Goal: Task Accomplishment & Management: Use online tool/utility

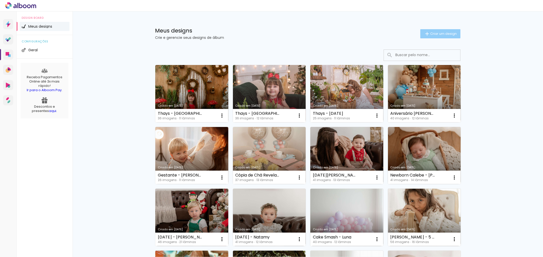
click at [440, 34] on span "Criar um design" at bounding box center [443, 33] width 26 height 3
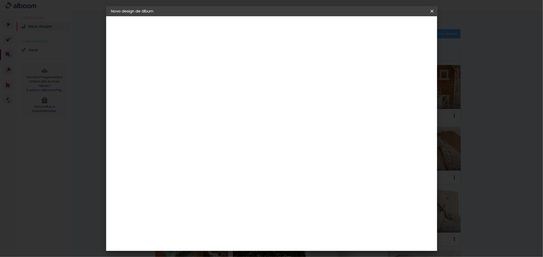
click at [0, 0] on iron-icon at bounding box center [0, 0] width 0 height 0
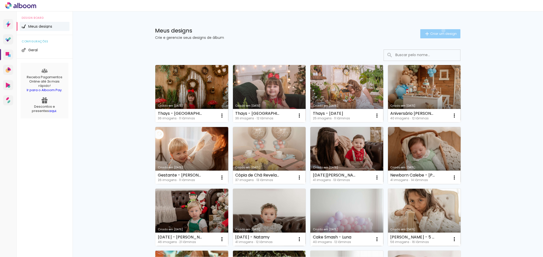
click at [440, 31] on paper-button "Criar um design" at bounding box center [440, 33] width 40 height 9
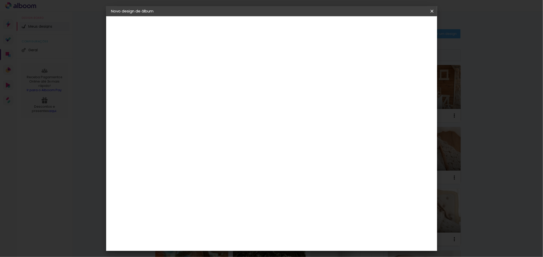
click at [194, 69] on input at bounding box center [194, 68] width 0 height 8
type input "Thays - Natal 2024"
type paper-input "Thays - Natal 2024"
click at [247, 26] on paper-button "Avançar" at bounding box center [234, 27] width 25 height 9
click at [218, 85] on div at bounding box center [207, 84] width 51 height 1
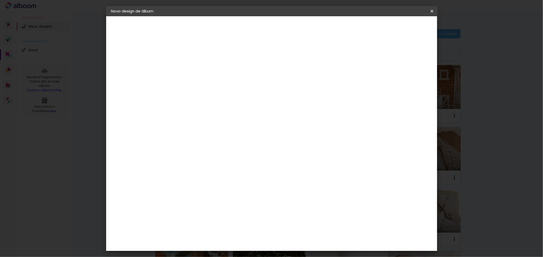
type input "gr"
type paper-input "gr"
click at [215, 151] on paper-item "Grafis" at bounding box center [204, 156] width 48 height 11
click at [279, 30] on paper-button "Avançar" at bounding box center [266, 27] width 25 height 9
drag, startPoint x: 393, startPoint y: 78, endPoint x: 205, endPoint y: 116, distance: 191.6
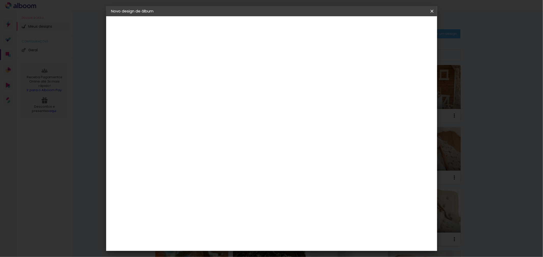
click at [205, 60] on div "Opções disponíveis Real Compacta Alfaiate Havel Acrílica Tip Volga Blend Havel …" at bounding box center [207, 37] width 70 height 43
click at [214, 85] on input "text" at bounding box center [204, 89] width 20 height 8
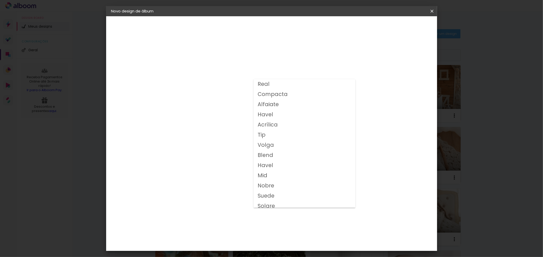
click at [0, 0] on slot "Volga" at bounding box center [0, 0] width 0 height 0
type input "Volga"
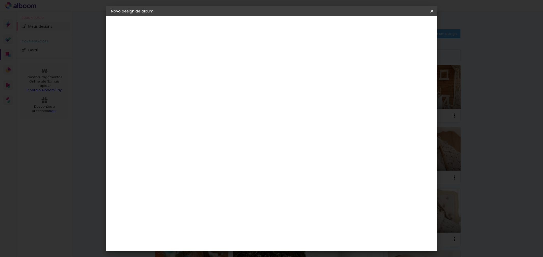
click at [229, 218] on span "15x15" at bounding box center [217, 224] width 24 height 13
drag, startPoint x: 395, startPoint y: 44, endPoint x: 378, endPoint y: 102, distance: 60.8
drag, startPoint x: 378, startPoint y: 102, endPoint x: 416, endPoint y: 29, distance: 83.1
click at [0, 0] on slot "Avançar" at bounding box center [0, 0] width 0 height 0
click at [0, 0] on slot "Mostrar sangria" at bounding box center [0, 0] width 0 height 0
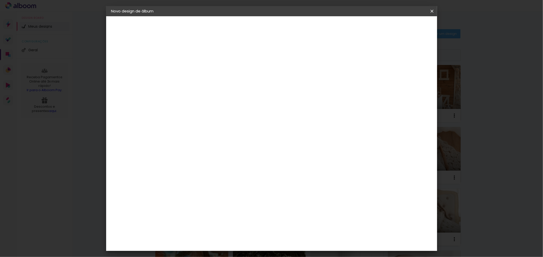
type paper-checkbox "on"
click at [399, 27] on span "Iniciar design" at bounding box center [387, 27] width 23 height 4
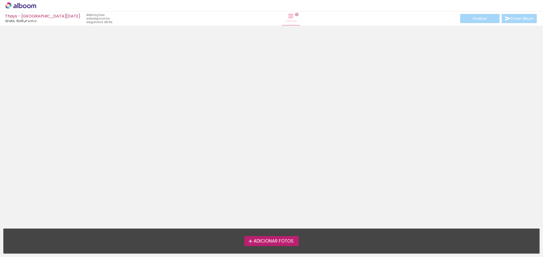
click at [288, 16] on iron-icon at bounding box center [291, 16] width 6 height 6
click at [271, 242] on span "Adicionar Fotos" at bounding box center [273, 241] width 40 height 5
click at [0, 0] on input "file" at bounding box center [0, 0] width 0 height 0
click at [32, 21] on link "editar" at bounding box center [30, 21] width 13 height 4
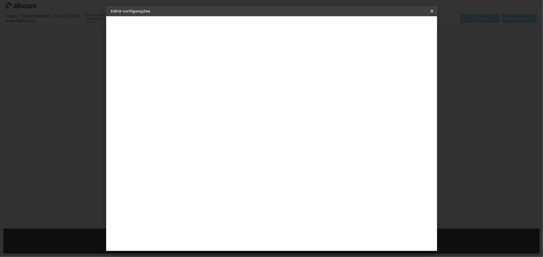
click at [125, 40] on paper-button "Thays - Natal 2024" at bounding box center [139, 38] width 56 height 10
drag, startPoint x: 317, startPoint y: 70, endPoint x: 112, endPoint y: 58, distance: 204.9
click at [112, 16] on quentale-album-spec "Salvar configurações Salvar configurações" at bounding box center [271, 16] width 331 height 0
click at [196, 62] on paper-input-container "Título do álbum Thays - Natal 2024" at bounding box center [195, 68] width 4 height 13
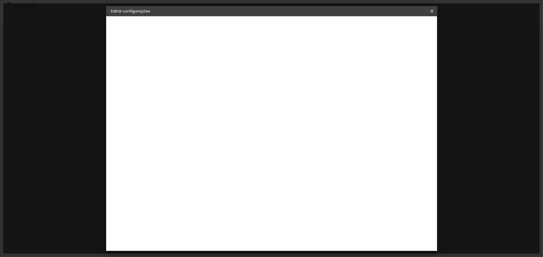
click at [194, 67] on input "Thays - Natal 2024" at bounding box center [194, 68] width 0 height 8
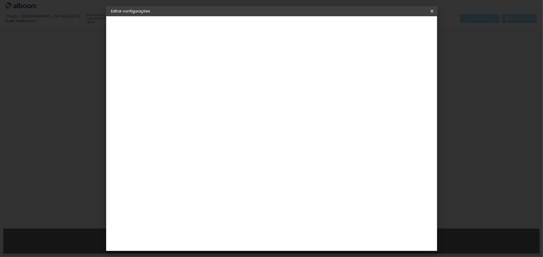
click at [194, 67] on input "Thays - Natal 2024" at bounding box center [194, 68] width 0 height 8
type input "Thays - [DATE]"
type paper-input "Thays - [DATE]"
click at [0, 0] on slot "Avançar" at bounding box center [0, 0] width 0 height 0
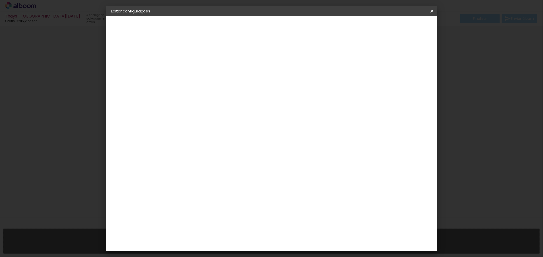
click at [233, 94] on input at bounding box center [207, 97] width 51 height 6
type input "gr"
type paper-input "gr"
click at [218, 155] on paper-item "Grafis" at bounding box center [204, 156] width 48 height 11
click at [286, 21] on header "Fornecedor Escolha um fornecedor ou avance com o tamanho livre. Voltar Avançar" at bounding box center [229, 33] width 114 height 34
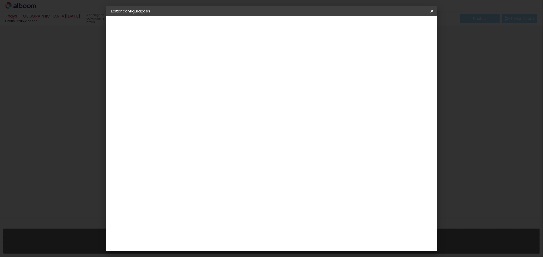
click at [0, 0] on slot "Avançar" at bounding box center [0, 0] width 0 height 0
click at [214, 85] on input "text" at bounding box center [204, 89] width 20 height 8
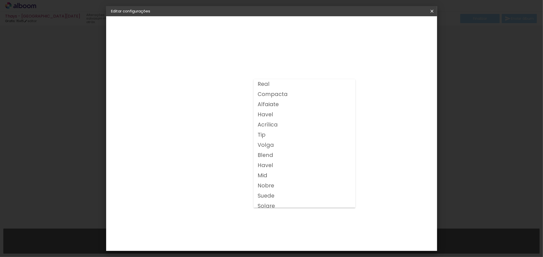
click at [274, 146] on paper-item "Volga" at bounding box center [304, 145] width 102 height 10
type input "Volga"
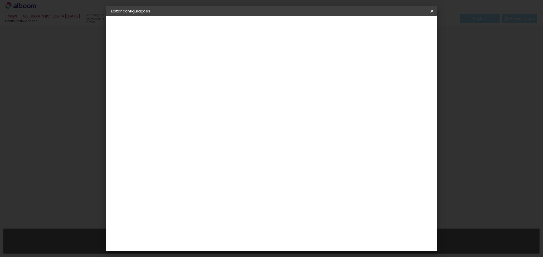
click at [229, 218] on span "15x15" at bounding box center [217, 224] width 24 height 13
click at [0, 0] on slot "Avançar" at bounding box center [0, 0] width 0 height 0
click at [0, 0] on slot "Mostrar sangria" at bounding box center [0, 0] width 0 height 0
type paper-checkbox "on"
click at [408, 32] on header "Revisão Verifique as configurações do seu álbum. Voltar Salvar configurações" at bounding box center [292, 29] width 240 height 26
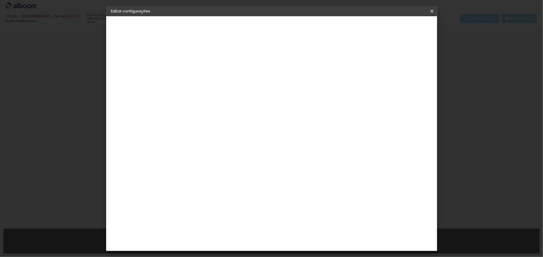
click at [399, 25] on span "Salvar configurações" at bounding box center [381, 27] width 38 height 4
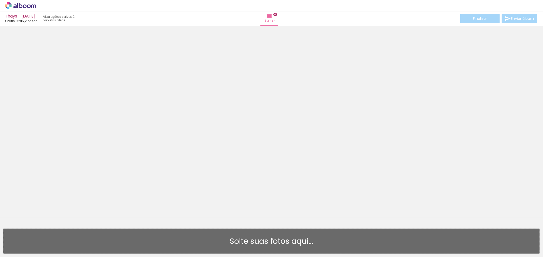
click at [251, 242] on div "Solte suas fotos aqui..." at bounding box center [271, 242] width 527 height 8
click at [25, 4] on icon at bounding box center [20, 5] width 31 height 7
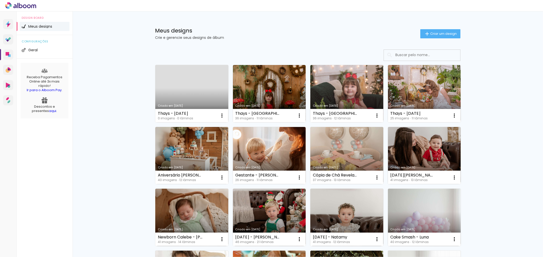
click at [202, 113] on div "Thays - Páscoa 2025 0 imagens ∙ 0 lâminas Abrir Fazer uma cópia Excluir" at bounding box center [191, 115] width 73 height 13
click at [219, 113] on iron-icon at bounding box center [222, 116] width 6 height 6
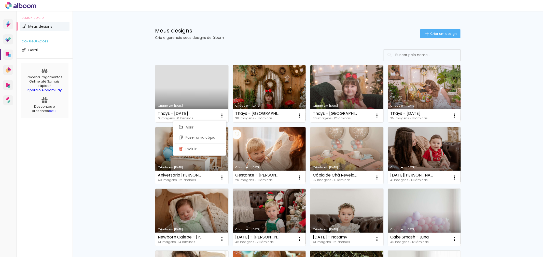
click at [83, 85] on div "Meus designs Crie e gerencie seus designs de álbum Criar um design Criado em 22…" at bounding box center [308, 214] width 470 height 407
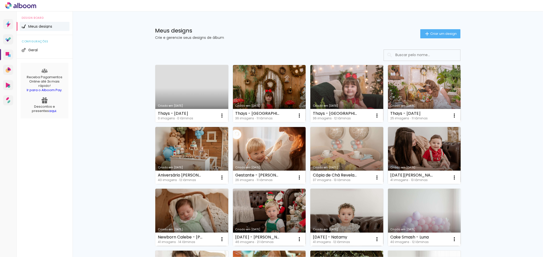
click at [194, 85] on link "Criado em [DATE]" at bounding box center [191, 93] width 73 height 57
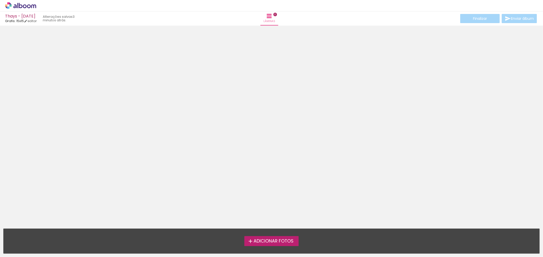
click at [285, 243] on span "Adicionar Fotos" at bounding box center [273, 241] width 40 height 5
click at [0, 0] on input "file" at bounding box center [0, 0] width 0 height 0
click at [19, 1] on div "› Editor de álbum" at bounding box center [271, 5] width 543 height 11
click at [21, 7] on icon at bounding box center [21, 5] width 4 height 5
